Goal: Navigation & Orientation: Find specific page/section

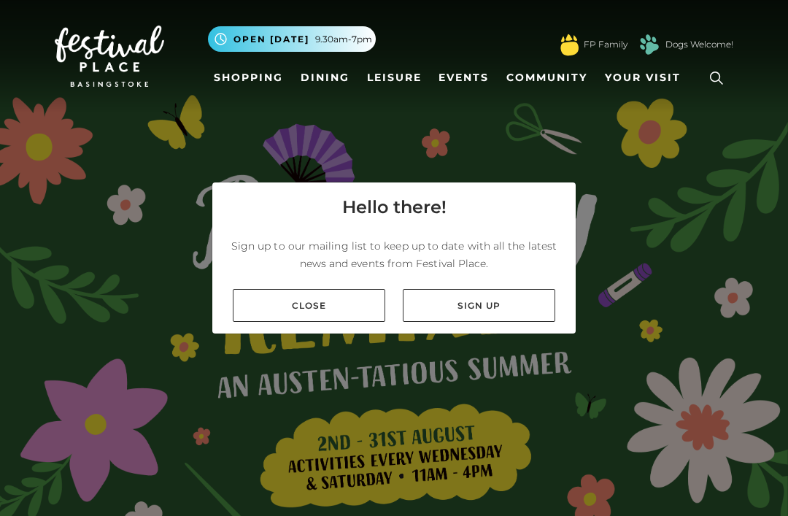
click at [518, 322] on link "Sign up" at bounding box center [479, 305] width 152 height 33
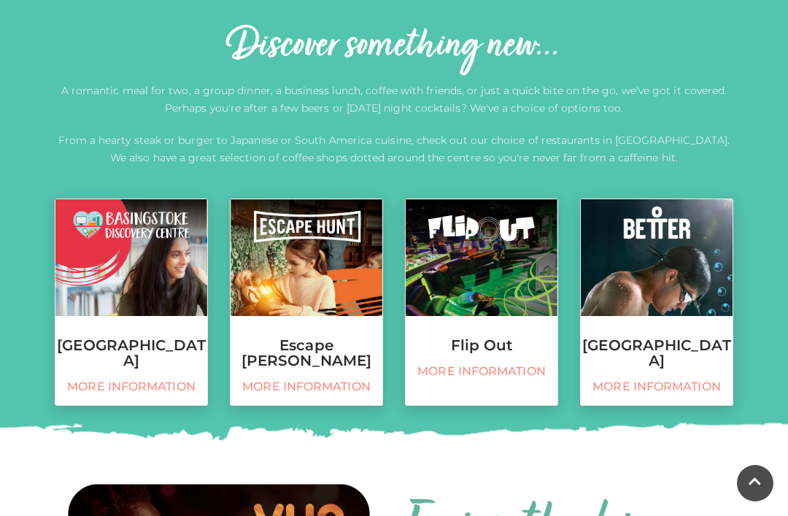
scroll to position [513, 0]
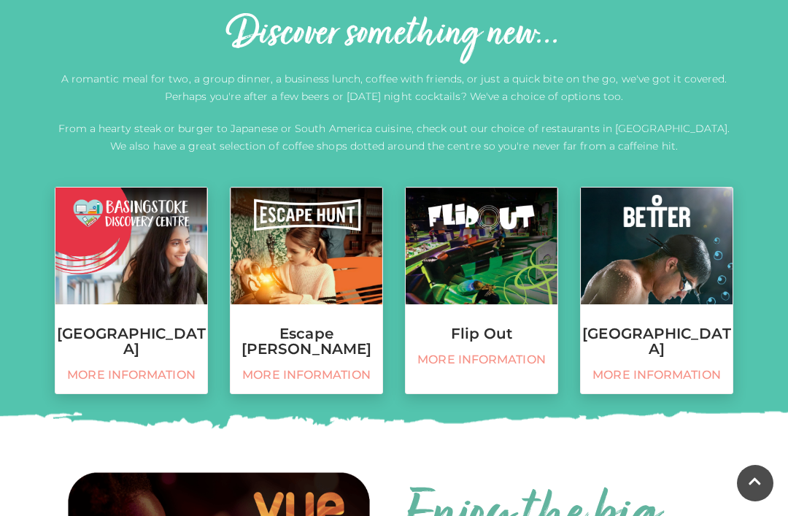
click at [513, 257] on img at bounding box center [481, 245] width 152 height 117
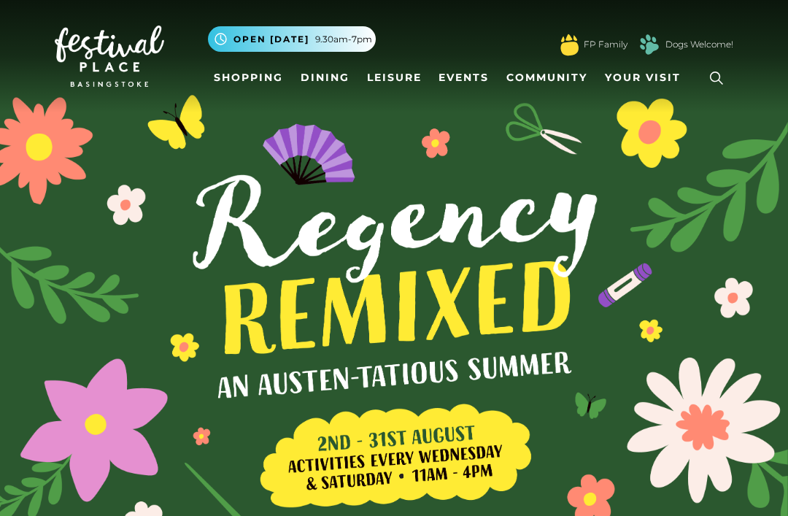
click at [255, 84] on link "Shopping" at bounding box center [248, 77] width 81 height 27
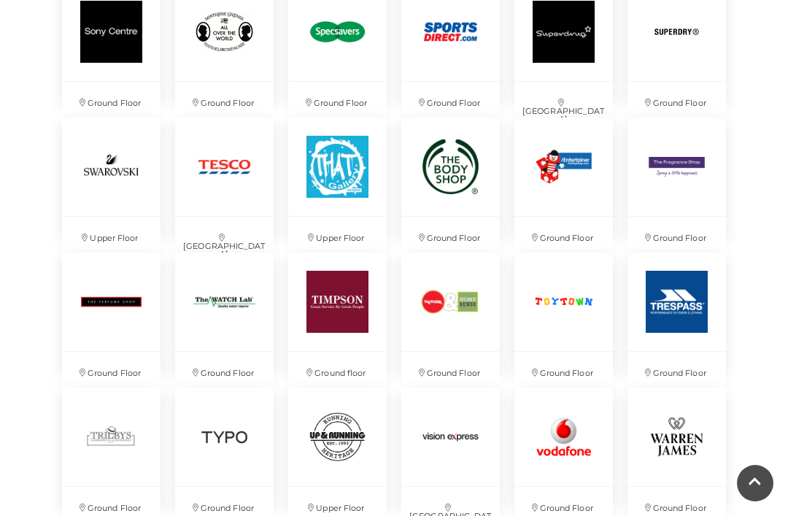
scroll to position [3041, 0]
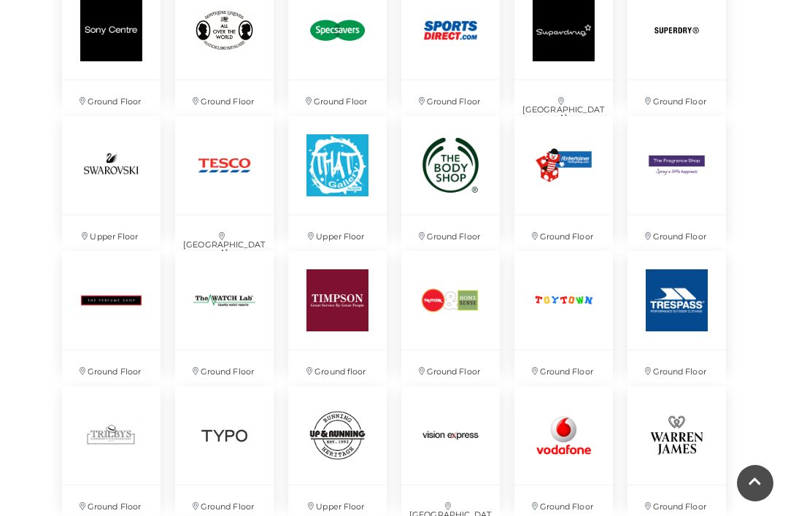
click at [585, 305] on img at bounding box center [563, 300] width 98 height 98
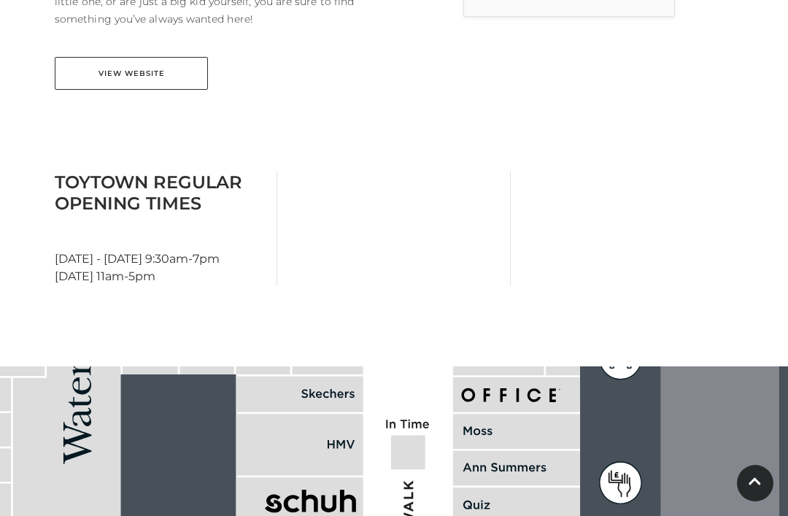
scroll to position [618, 0]
